Goal: Ask a question

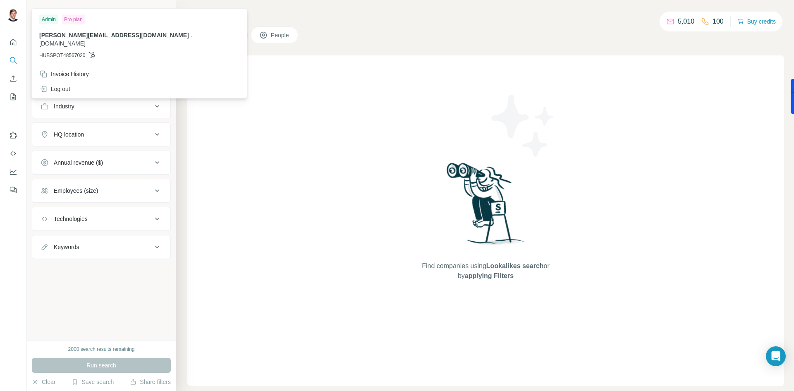
click at [15, 17] on img at bounding box center [13, 14] width 13 height 13
click at [98, 306] on div "New search Hide Company lookalikes Company information Company Industry HQ loca…" at bounding box center [101, 170] width 149 height 340
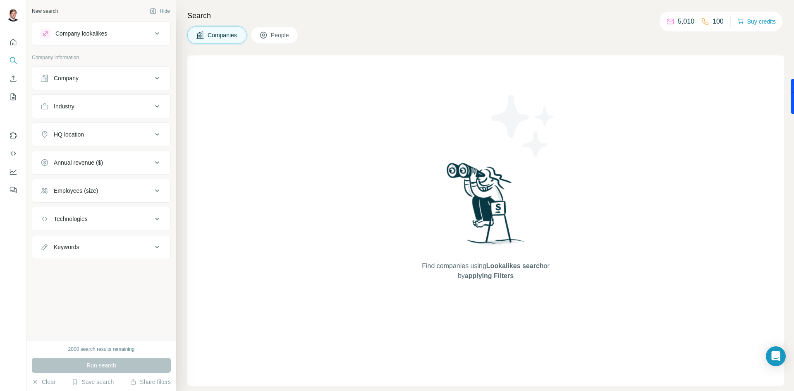
click at [291, 27] on button "People" at bounding box center [275, 34] width 48 height 17
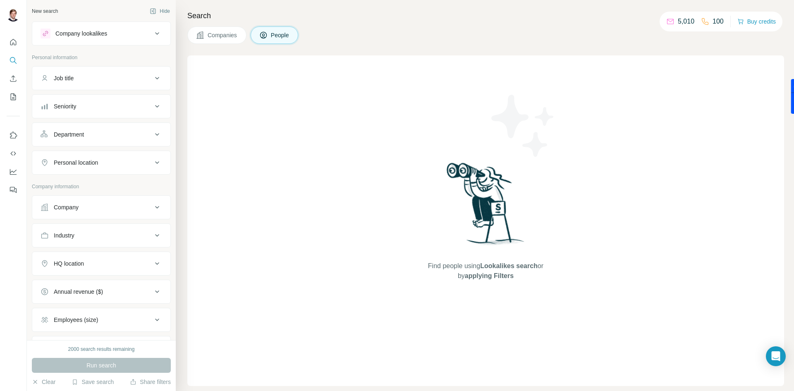
click at [226, 33] on span "Companies" at bounding box center [223, 35] width 30 height 8
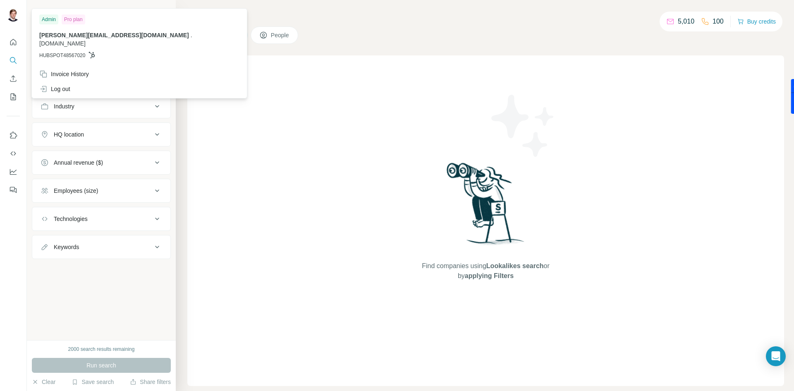
click at [8, 16] on img at bounding box center [13, 14] width 13 height 13
click at [86, 40] on span "[DOMAIN_NAME]" at bounding box center [62, 43] width 46 height 7
click at [14, 12] on img at bounding box center [13, 14] width 13 height 13
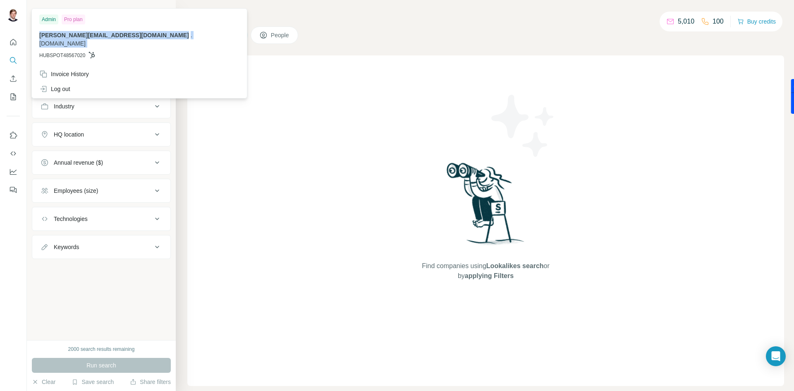
click at [14, 12] on img at bounding box center [13, 14] width 13 height 13
click at [72, 21] on div "Pro plan" at bounding box center [74, 19] width 24 height 10
click at [86, 40] on span "[DOMAIN_NAME]" at bounding box center [62, 43] width 46 height 7
drag, startPoint x: 151, startPoint y: 33, endPoint x: 110, endPoint y: 37, distance: 41.6
click at [86, 40] on span "[DOMAIN_NAME]" at bounding box center [62, 43] width 46 height 7
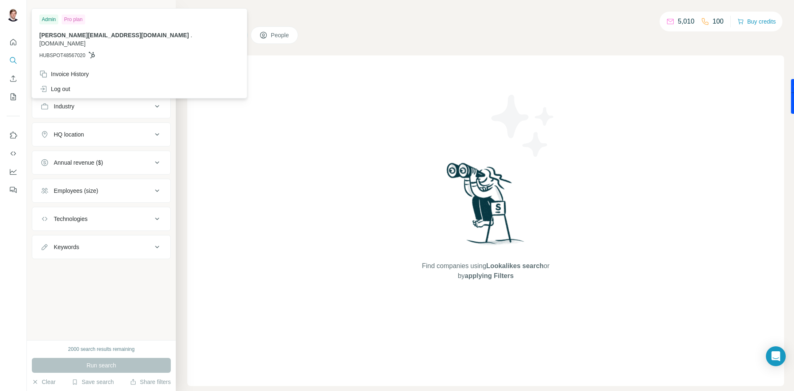
click at [76, 37] on span "[PERSON_NAME][EMAIL_ADDRESS][DOMAIN_NAME]" at bounding box center [114, 35] width 150 height 7
click at [12, 43] on icon "Quick start" at bounding box center [13, 42] width 8 height 8
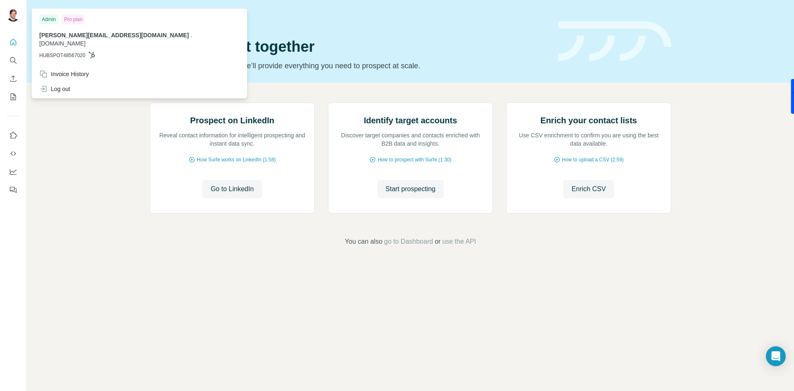
click at [55, 20] on div "Admin" at bounding box center [48, 19] width 19 height 10
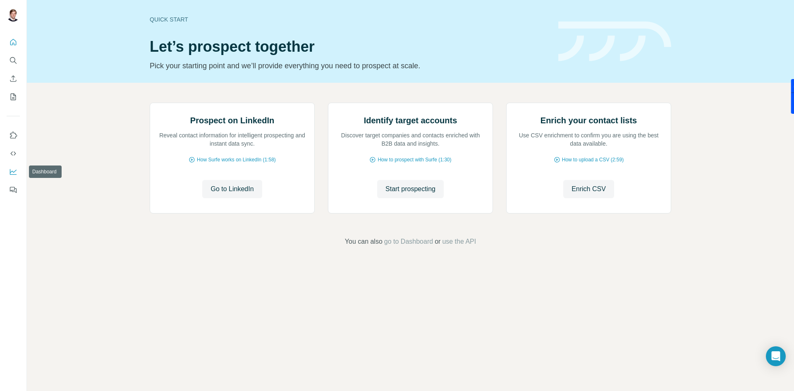
click at [14, 172] on icon "Dashboard" at bounding box center [13, 170] width 7 height 3
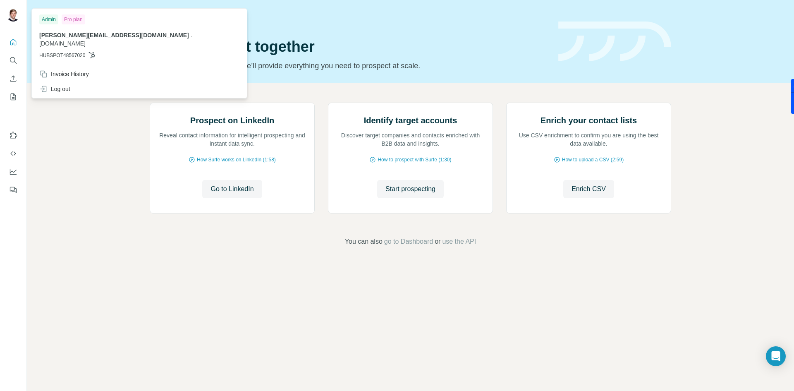
click at [12, 15] on img at bounding box center [13, 14] width 13 height 13
click at [94, 17] on div "Admin Pro plan" at bounding box center [139, 19] width 200 height 10
click at [78, 19] on div "Pro plan" at bounding box center [74, 19] width 24 height 10
click at [60, 70] on div "Invoice History" at bounding box center [64, 74] width 50 height 8
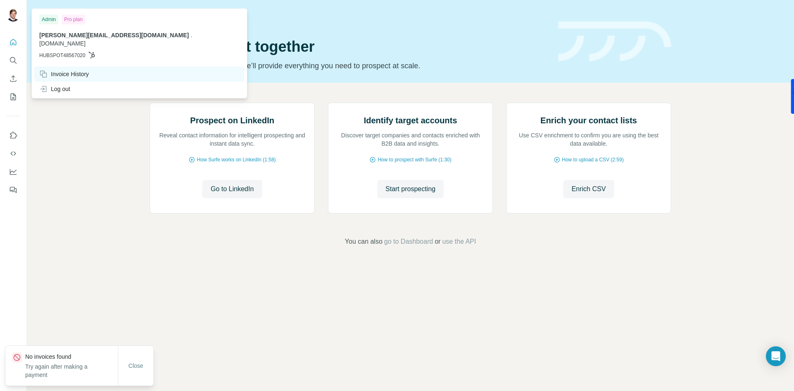
click at [60, 70] on div "Invoice History" at bounding box center [64, 74] width 50 height 8
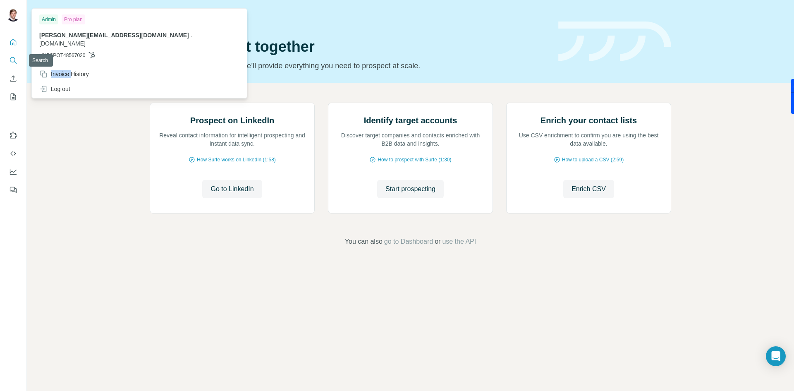
click at [11, 60] on icon "Search" at bounding box center [13, 60] width 8 height 8
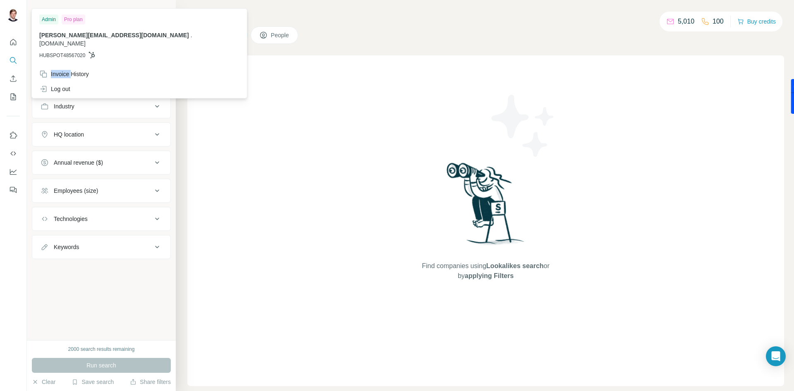
click at [11, 12] on img at bounding box center [13, 14] width 13 height 13
click at [66, 55] on div "Admin Pro plan ludovic.ampe@neuroventis.care . cascador.health HUBSPOT48567020" at bounding box center [139, 38] width 212 height 56
click at [64, 85] on div "Log out" at bounding box center [54, 89] width 31 height 8
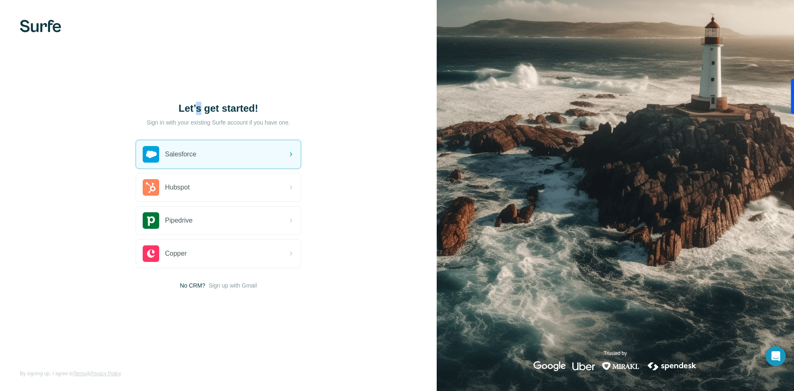
click at [199, 81] on div "Let’s get started! Sign in with your existing Surfe account if you have one. Sa…" at bounding box center [218, 195] width 437 height 391
click at [306, 106] on div "Let’s get started! Sign in with your existing Surfe account if you have one. Sa…" at bounding box center [218, 195] width 437 height 391
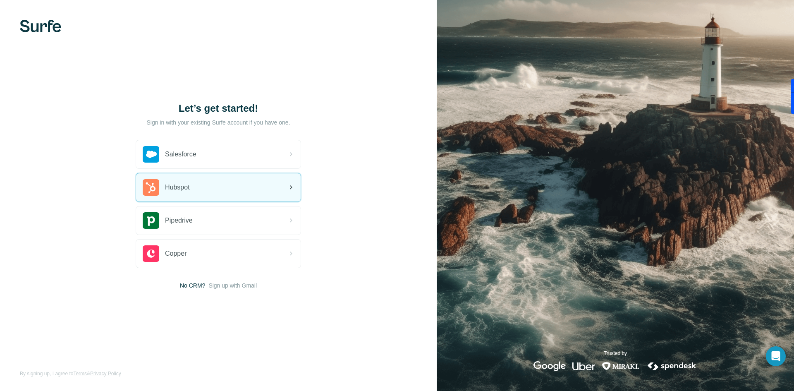
click at [174, 187] on span "Hubspot" at bounding box center [177, 187] width 25 height 10
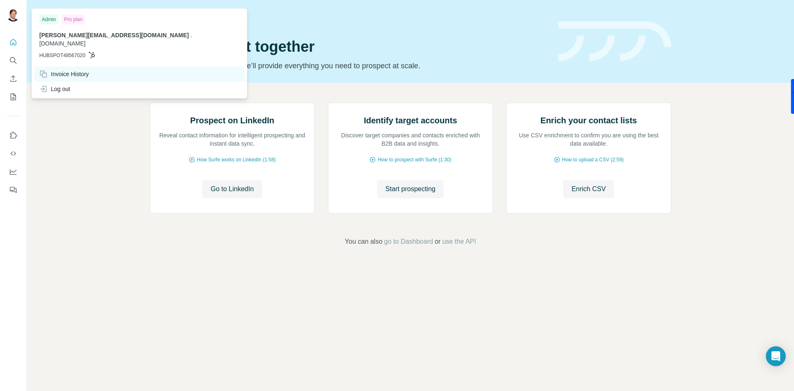
click at [68, 71] on div "Invoice History" at bounding box center [139, 74] width 210 height 15
click at [59, 70] on div "Invoice History" at bounding box center [64, 74] width 50 height 8
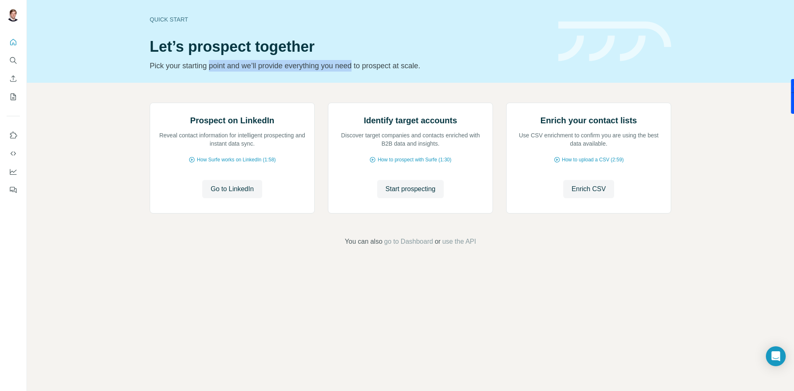
drag, startPoint x: 214, startPoint y: 57, endPoint x: 383, endPoint y: 61, distance: 168.7
click at [379, 62] on div "Quick start Let’s prospect together Pick your starting point and we’ll provide …" at bounding box center [349, 41] width 399 height 60
click at [383, 61] on p "Pick your starting point and we’ll provide everything you need to prospect at s…" at bounding box center [349, 66] width 399 height 12
click at [580, 56] on img at bounding box center [614, 41] width 113 height 40
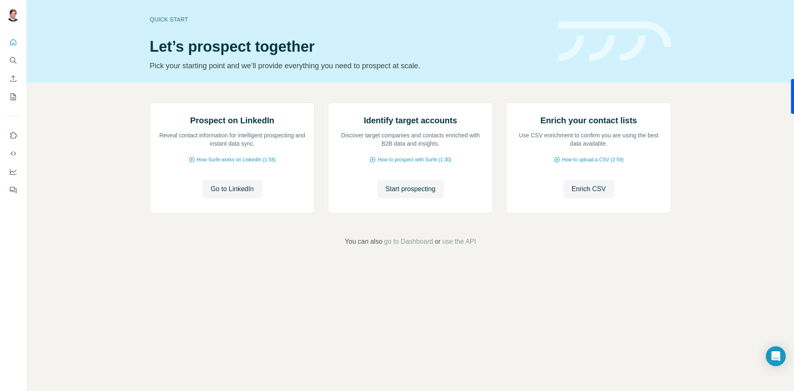
click at [580, 56] on img at bounding box center [614, 41] width 113 height 40
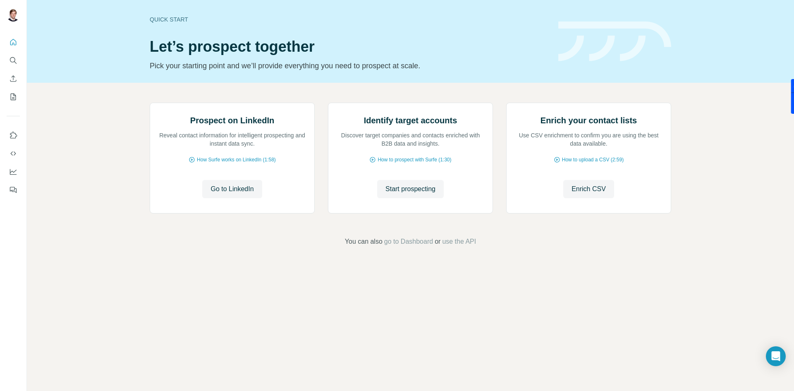
click at [580, 56] on img at bounding box center [614, 41] width 113 height 40
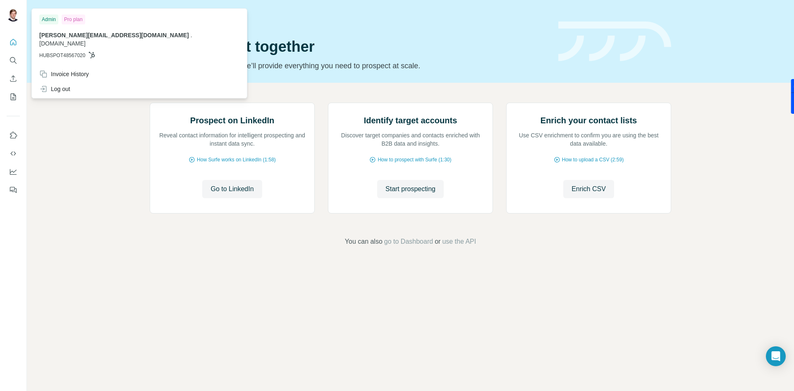
click at [12, 14] on img at bounding box center [13, 14] width 13 height 13
click at [12, 132] on icon "Use Surfe on LinkedIn" at bounding box center [13, 134] width 7 height 7
click at [10, 14] on img at bounding box center [13, 14] width 13 height 13
click at [12, 12] on img at bounding box center [13, 14] width 13 height 13
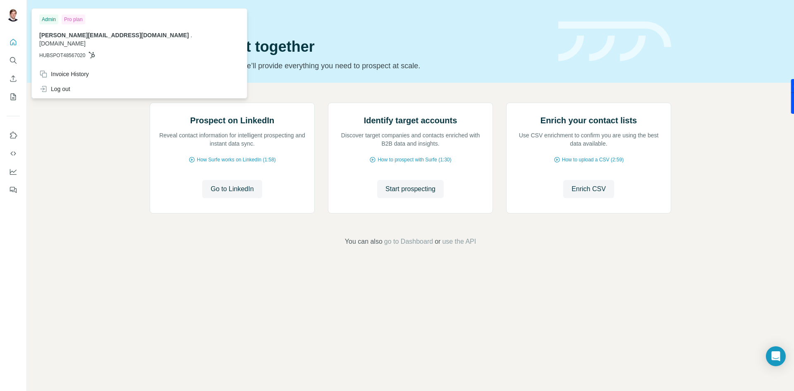
drag, startPoint x: 12, startPoint y: 12, endPoint x: 70, endPoint y: 36, distance: 62.3
click at [15, 15] on img at bounding box center [13, 14] width 13 height 13
click at [78, 22] on div "Pro plan" at bounding box center [74, 19] width 24 height 10
click at [63, 23] on div "Pro plan" at bounding box center [74, 19] width 24 height 10
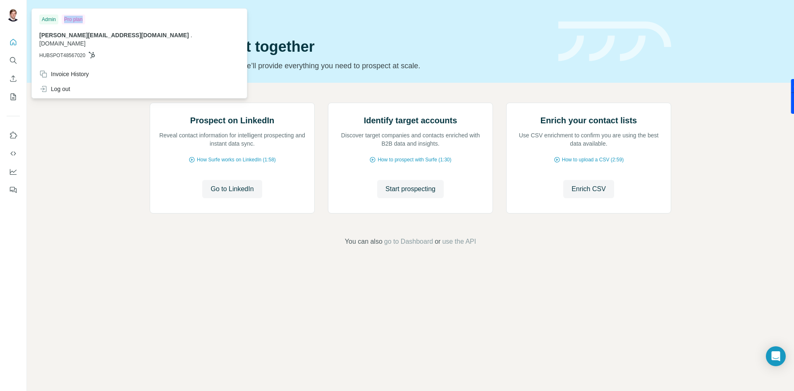
click at [63, 23] on div "Pro plan" at bounding box center [74, 19] width 24 height 10
click at [62, 153] on div "Prospect on LinkedIn Reveal contact information for intelligent prospecting and…" at bounding box center [410, 175] width 767 height 184
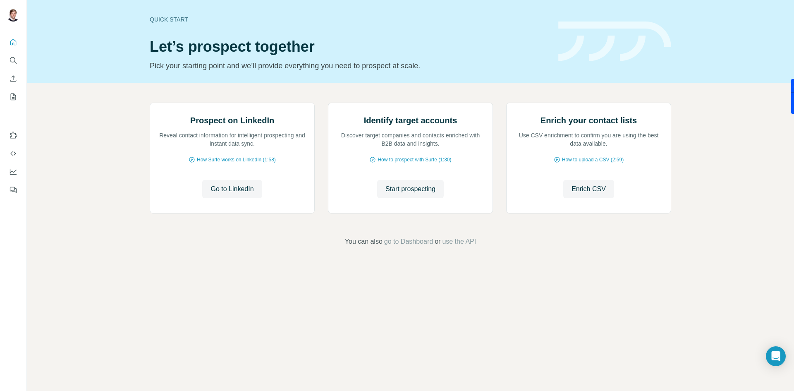
click at [790, 266] on div "Prospect on LinkedIn Reveal contact information for intelligent prospecting and…" at bounding box center [410, 175] width 767 height 184
click at [777, 356] on icon "Open Intercom Messenger" at bounding box center [776, 356] width 10 height 11
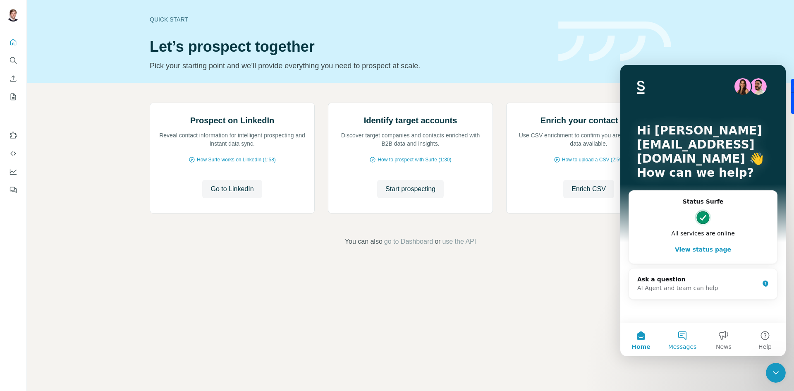
click at [686, 334] on button "Messages" at bounding box center [681, 339] width 41 height 33
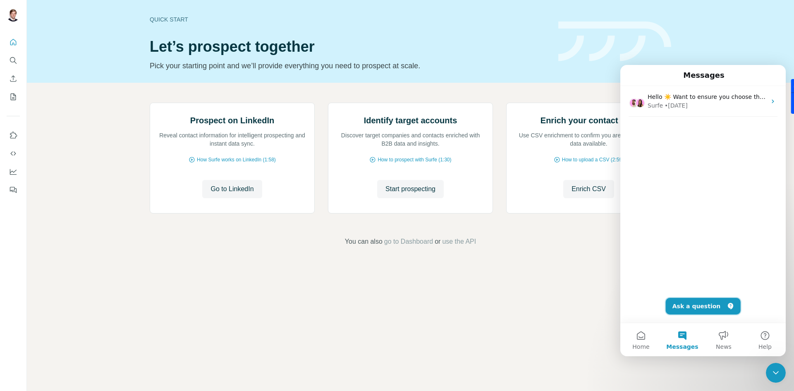
click at [699, 307] on button "Ask a question" at bounding box center [703, 306] width 75 height 17
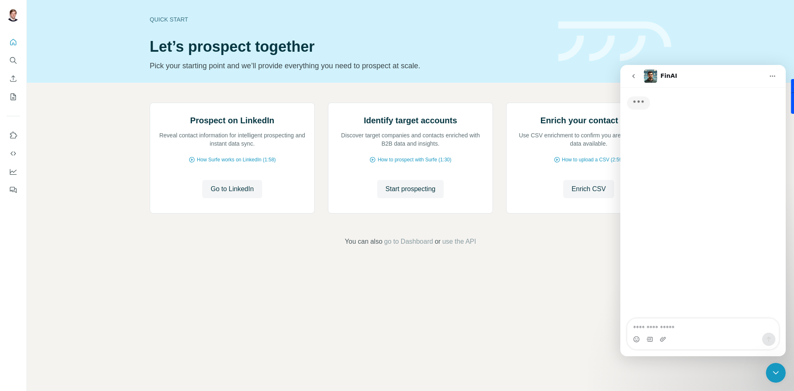
click at [668, 330] on textarea "Ask a question…" at bounding box center [702, 325] width 151 height 14
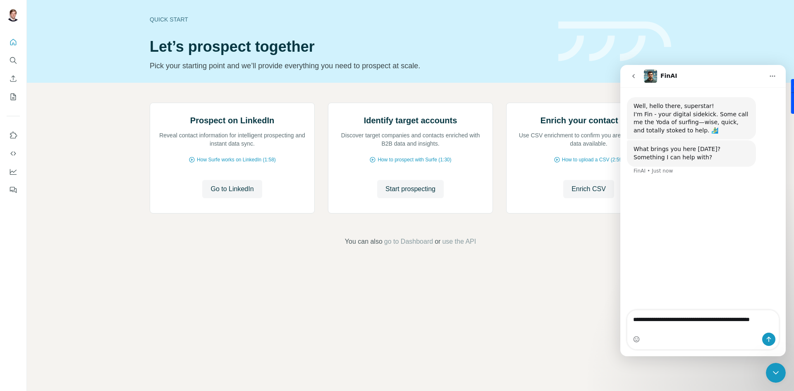
type textarea "**********"
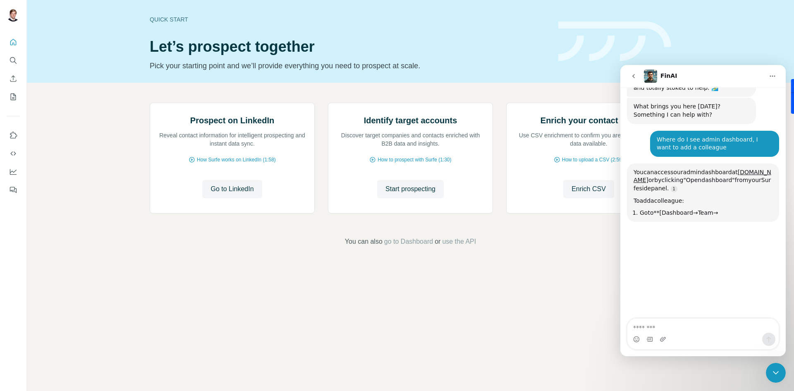
scroll to position [88, 0]
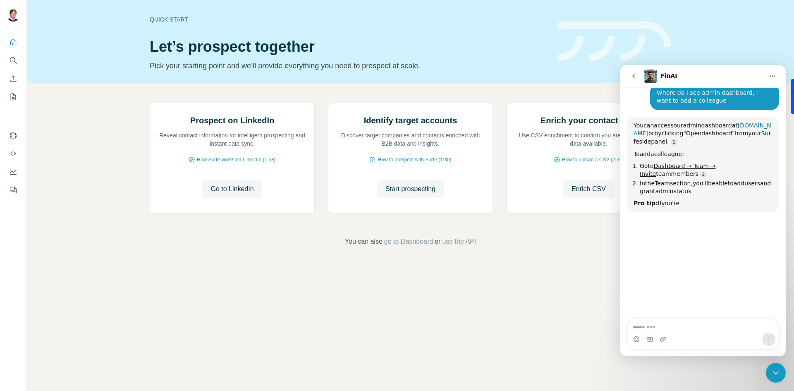
click at [660, 135] on link "[DOMAIN_NAME]" at bounding box center [702, 129] width 138 height 15
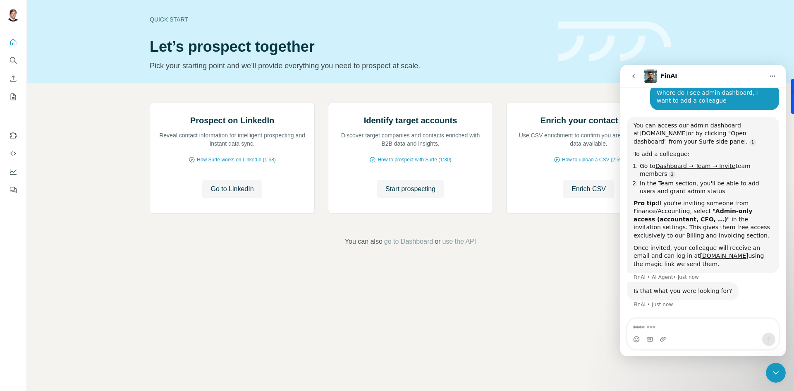
scroll to position [88, 0]
click at [15, 169] on icon "Dashboard" at bounding box center [13, 171] width 8 height 8
